Goal: Task Accomplishment & Management: Use online tool/utility

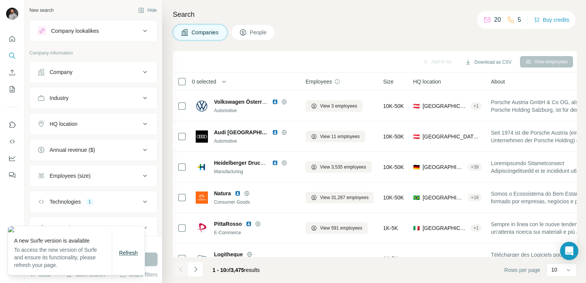
drag, startPoint x: 107, startPoint y: 211, endPoint x: 130, endPoint y: 255, distance: 49.5
click at [130, 255] on span "Refresh" at bounding box center [128, 253] width 19 height 6
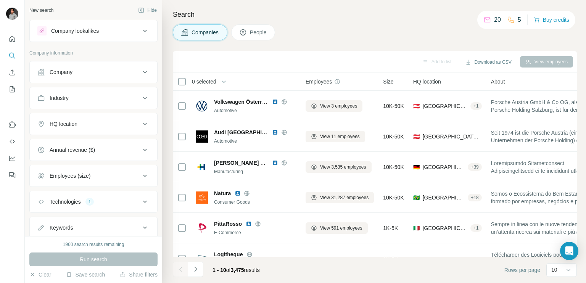
click at [83, 127] on div "HQ location" at bounding box center [88, 124] width 103 height 8
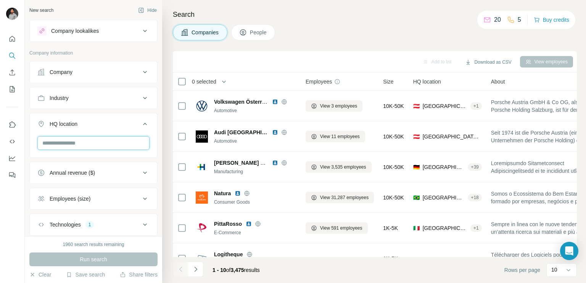
click at [73, 141] on input "text" at bounding box center [93, 143] width 112 height 14
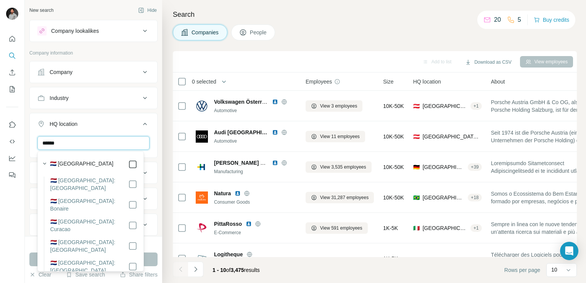
type input "******"
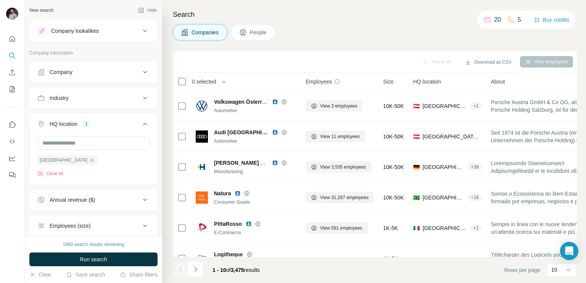
click at [142, 123] on icon at bounding box center [144, 123] width 9 height 9
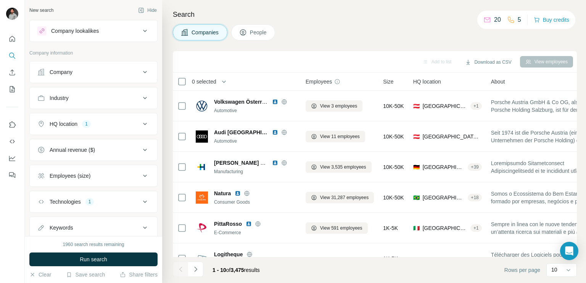
scroll to position [23, 0]
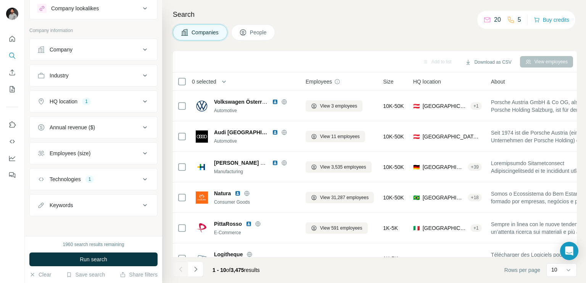
click at [140, 178] on icon at bounding box center [144, 179] width 9 height 9
click at [51, 214] on div "Softr" at bounding box center [48, 215] width 22 height 9
click at [55, 215] on icon "button" at bounding box center [54, 216] width 6 height 6
click at [82, 198] on input "text" at bounding box center [93, 199] width 112 height 14
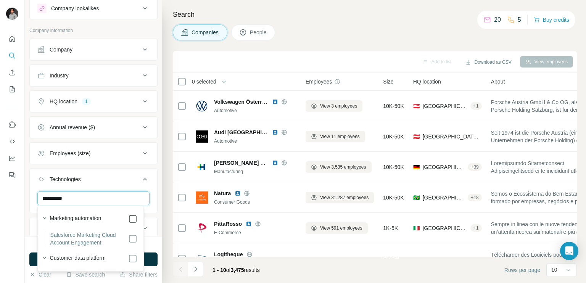
type input "**********"
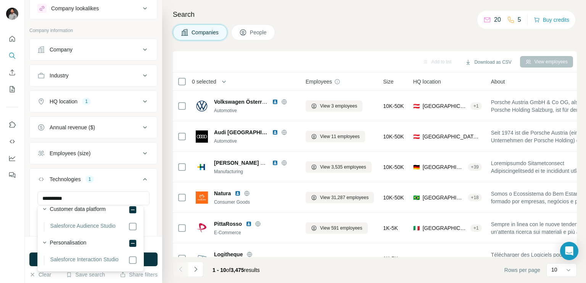
scroll to position [50, 0]
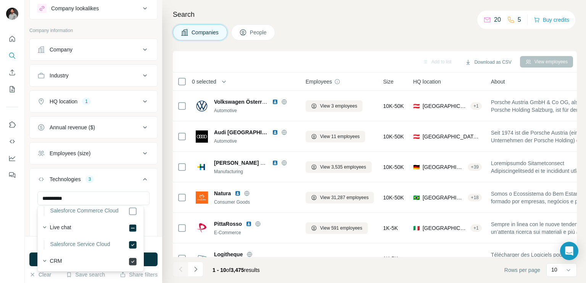
scroll to position [131, 0]
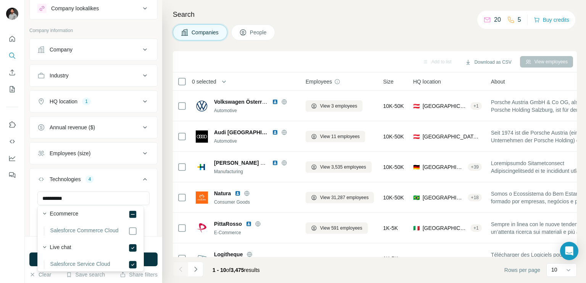
scroll to position [110, 0]
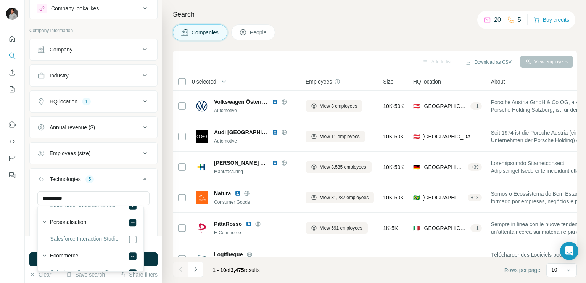
scroll to position [68, 0]
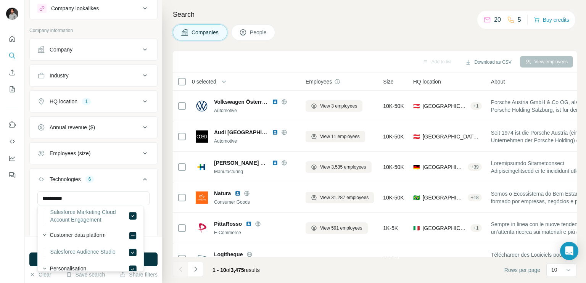
scroll to position [7, 0]
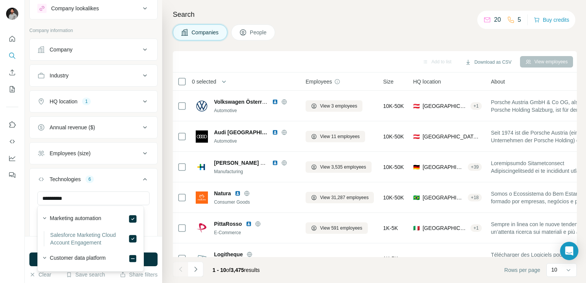
click at [140, 178] on icon at bounding box center [144, 179] width 9 height 9
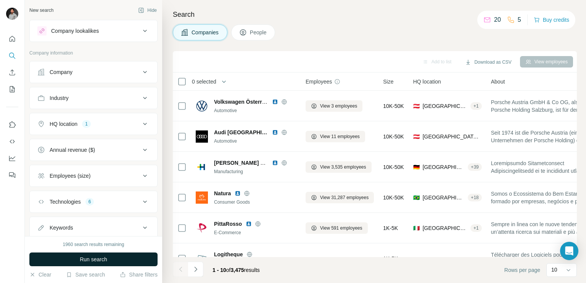
click at [119, 264] on button "Run search" at bounding box center [93, 260] width 128 height 14
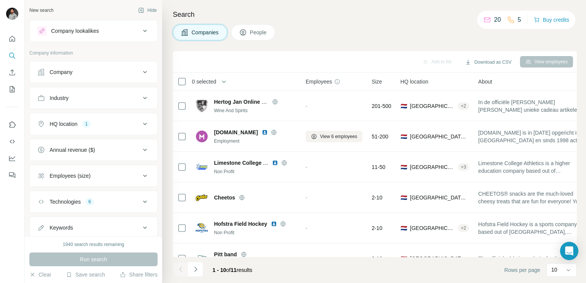
click at [91, 125] on div "1" at bounding box center [86, 124] width 9 height 7
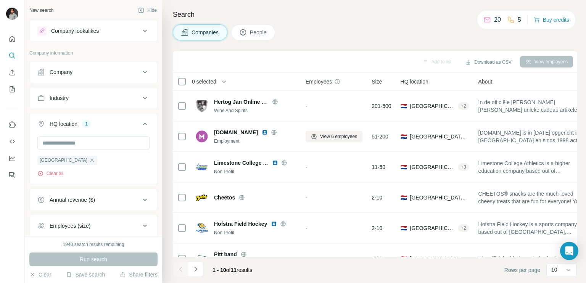
click at [254, 31] on span "People" at bounding box center [259, 33] width 18 height 8
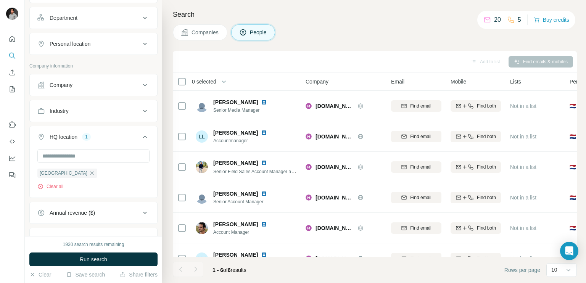
scroll to position [106, 0]
click at [88, 152] on input "text" at bounding box center [93, 156] width 112 height 14
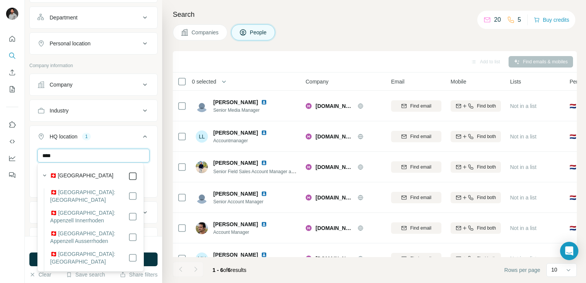
type input "****"
click at [131, 174] on icon at bounding box center [132, 176] width 9 height 9
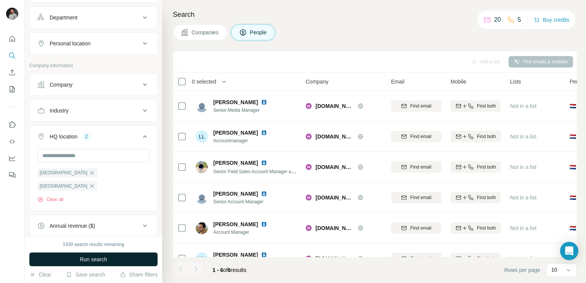
click at [110, 262] on button "Run search" at bounding box center [93, 260] width 128 height 14
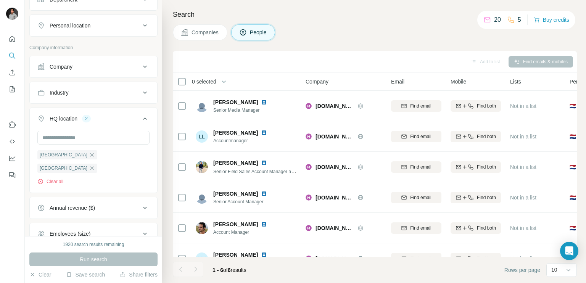
scroll to position [125, 0]
click at [88, 141] on input "text" at bounding box center [93, 137] width 112 height 14
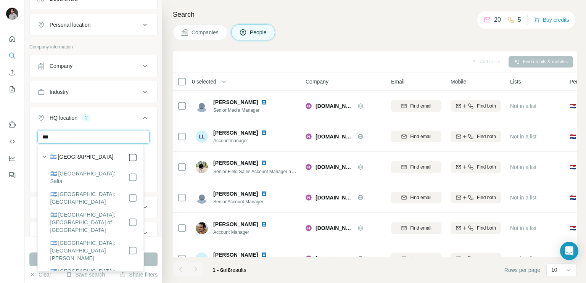
type input "***"
click at [153, 254] on button "Run search" at bounding box center [93, 260] width 128 height 14
